Goal: Information Seeking & Learning: Find specific fact

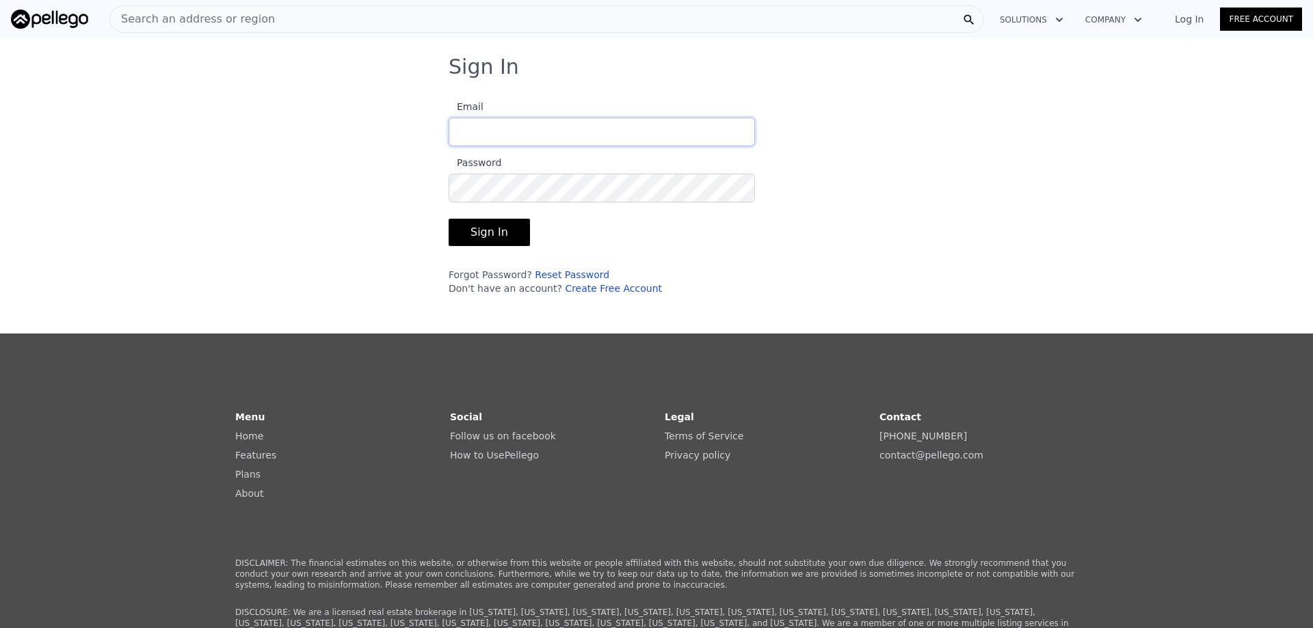
type input "[EMAIL_ADDRESS][DOMAIN_NAME]"
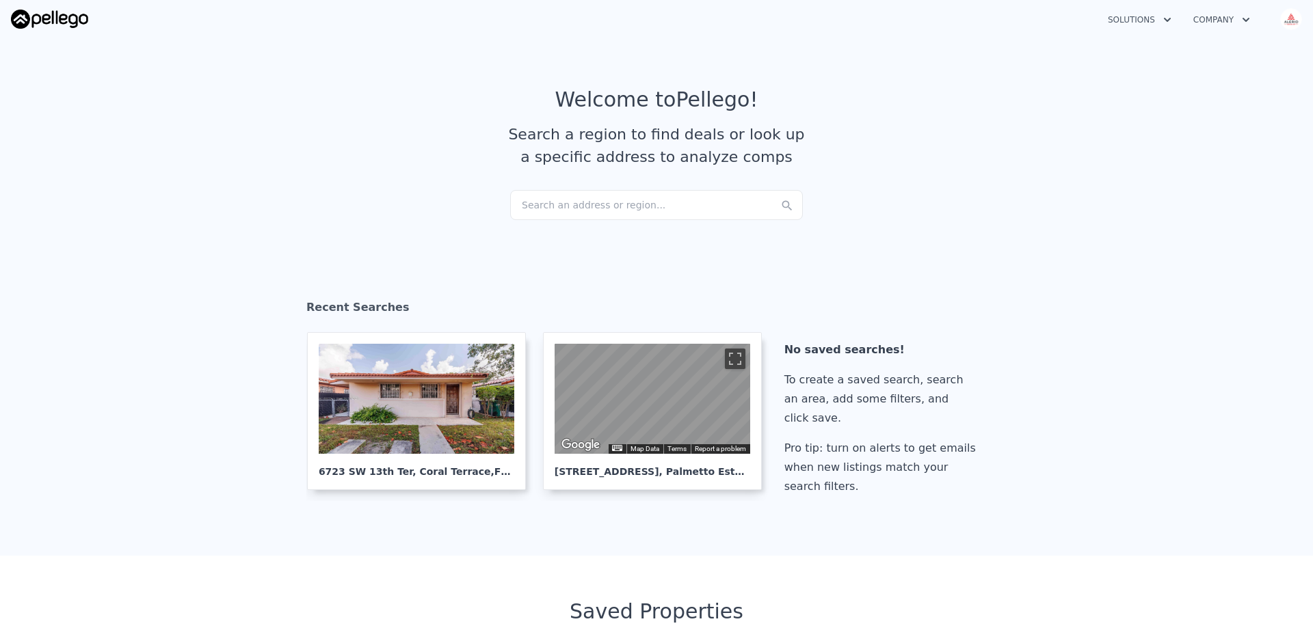
click at [548, 202] on div "Search an address or region..." at bounding box center [656, 205] width 293 height 30
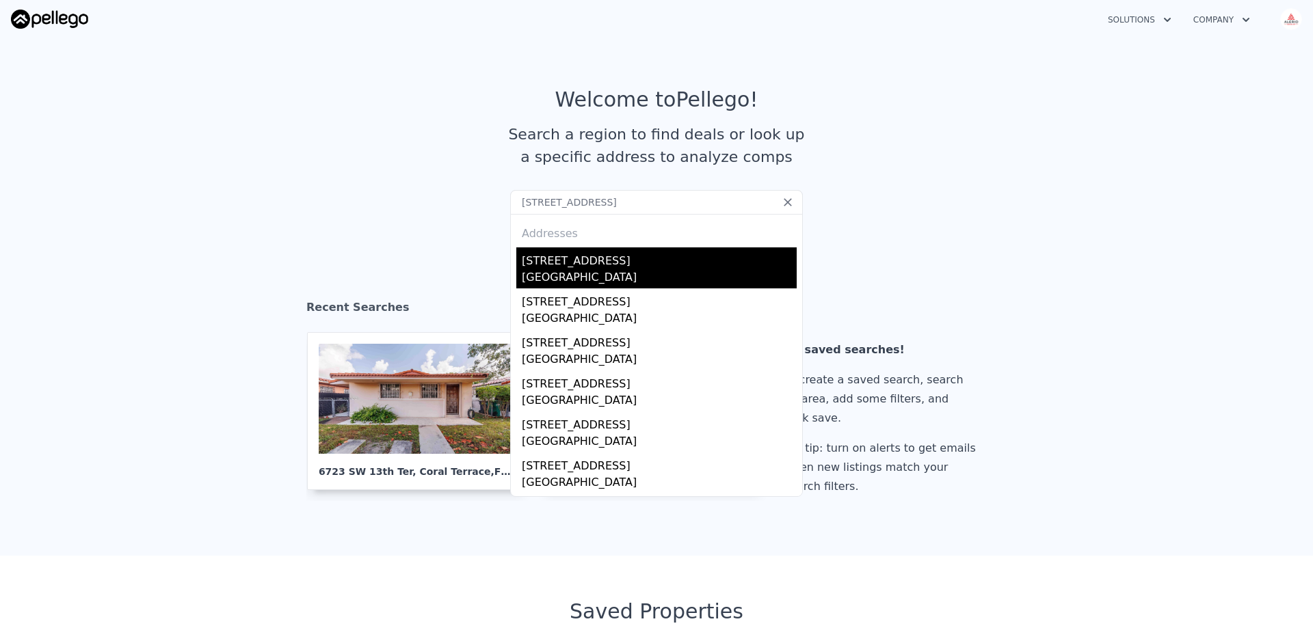
type input "[STREET_ADDRESS]"
click at [576, 272] on div "[GEOGRAPHIC_DATA]" at bounding box center [659, 278] width 275 height 19
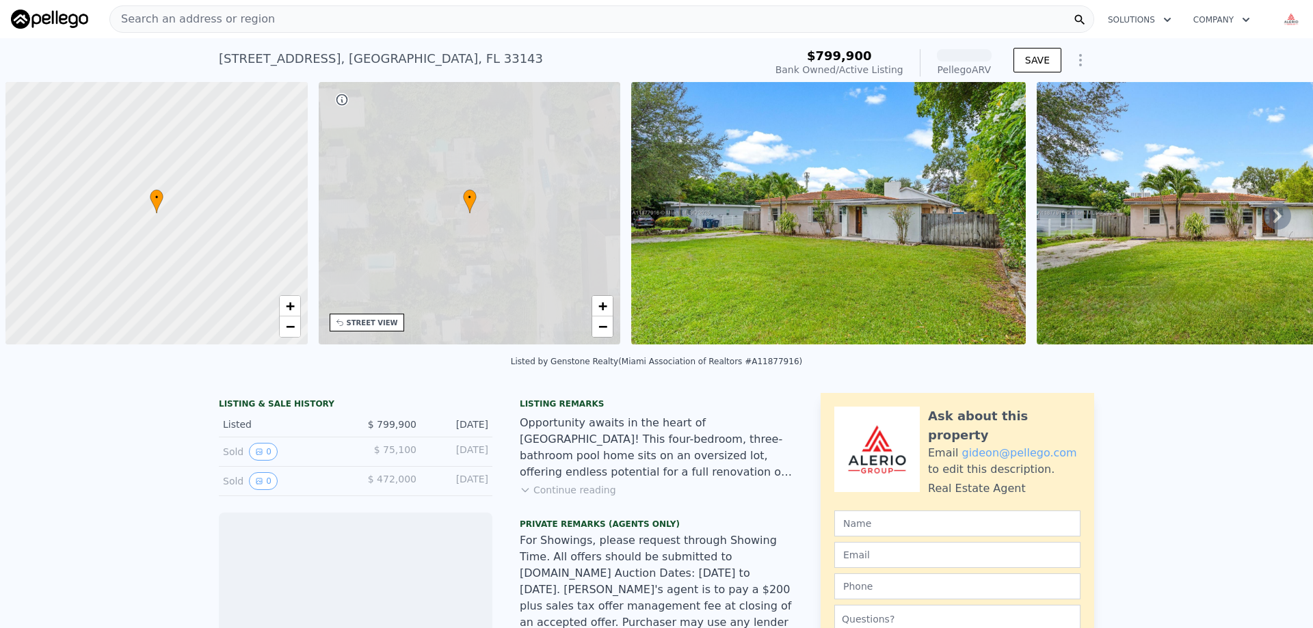
scroll to position [0, 5]
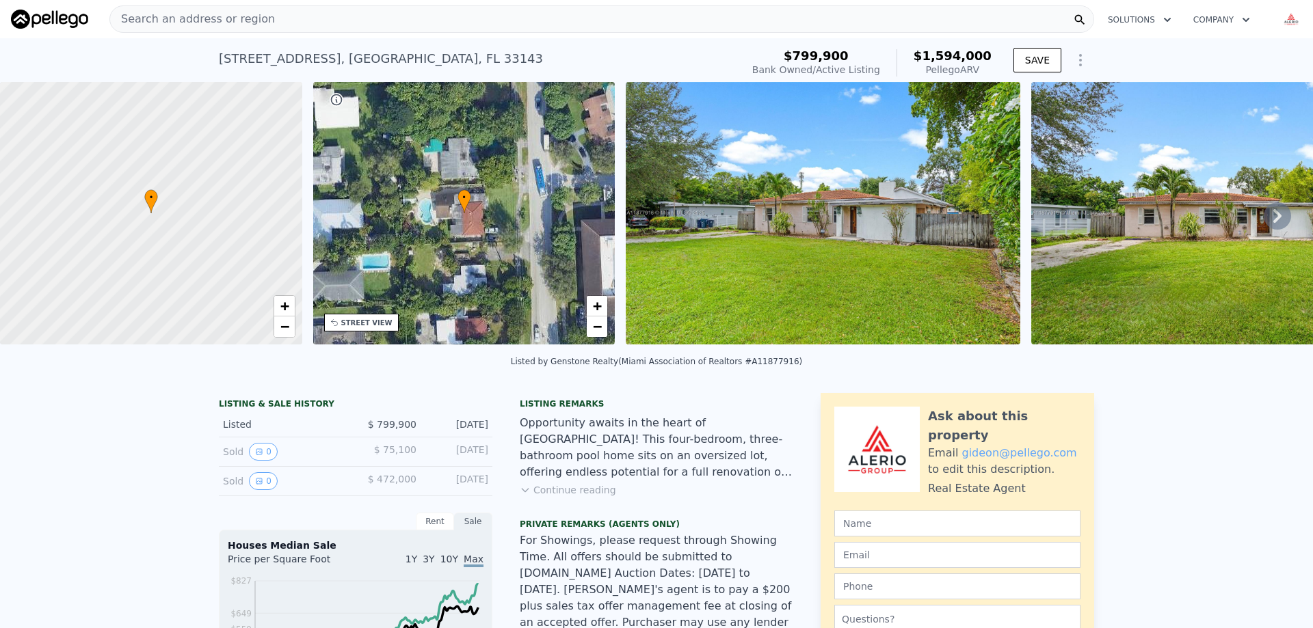
drag, startPoint x: 963, startPoint y: 68, endPoint x: 998, endPoint y: 67, distance: 34.9
click at [998, 67] on div "$799,900 Bank Owned / Active Listing $1,594,000 Pellego ARV SAVE" at bounding box center [920, 63] width 347 height 38
click at [985, 70] on div "Pellego ARV" at bounding box center [953, 70] width 78 height 14
